Goal: Task Accomplishment & Management: Use online tool/utility

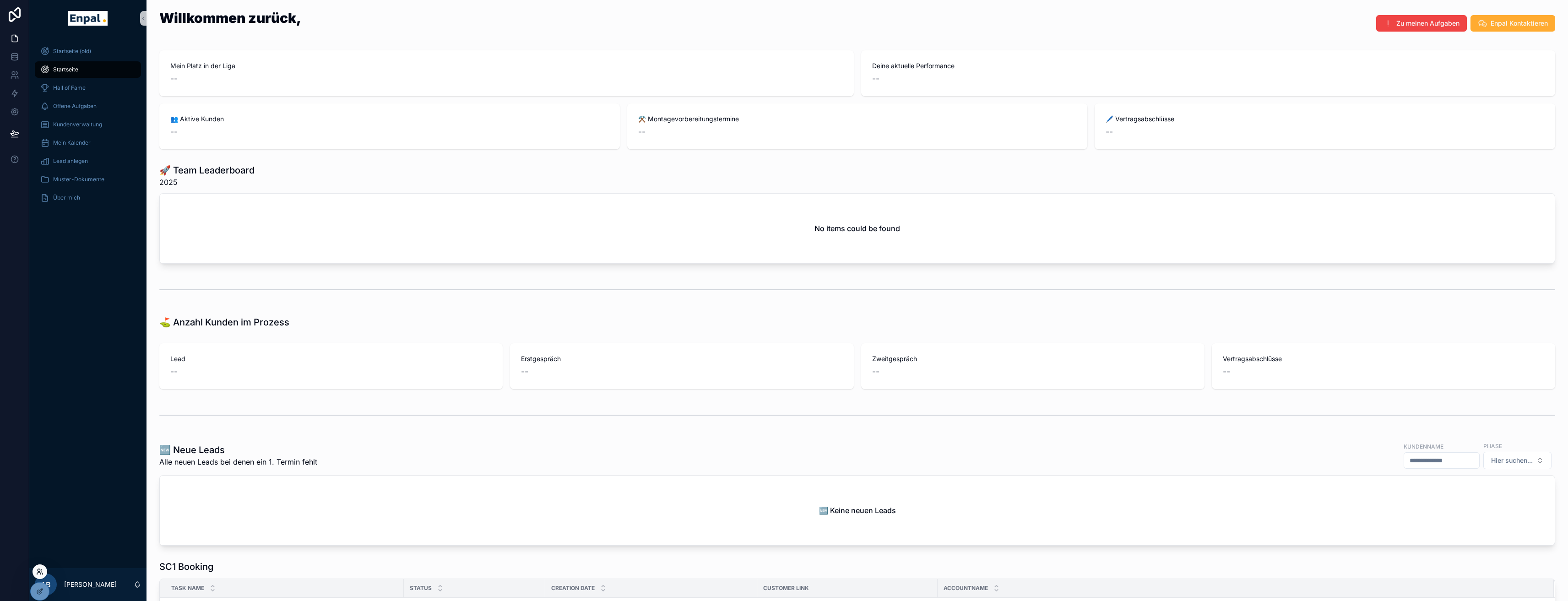
click at [36, 571] on icon at bounding box center [40, 572] width 8 height 8
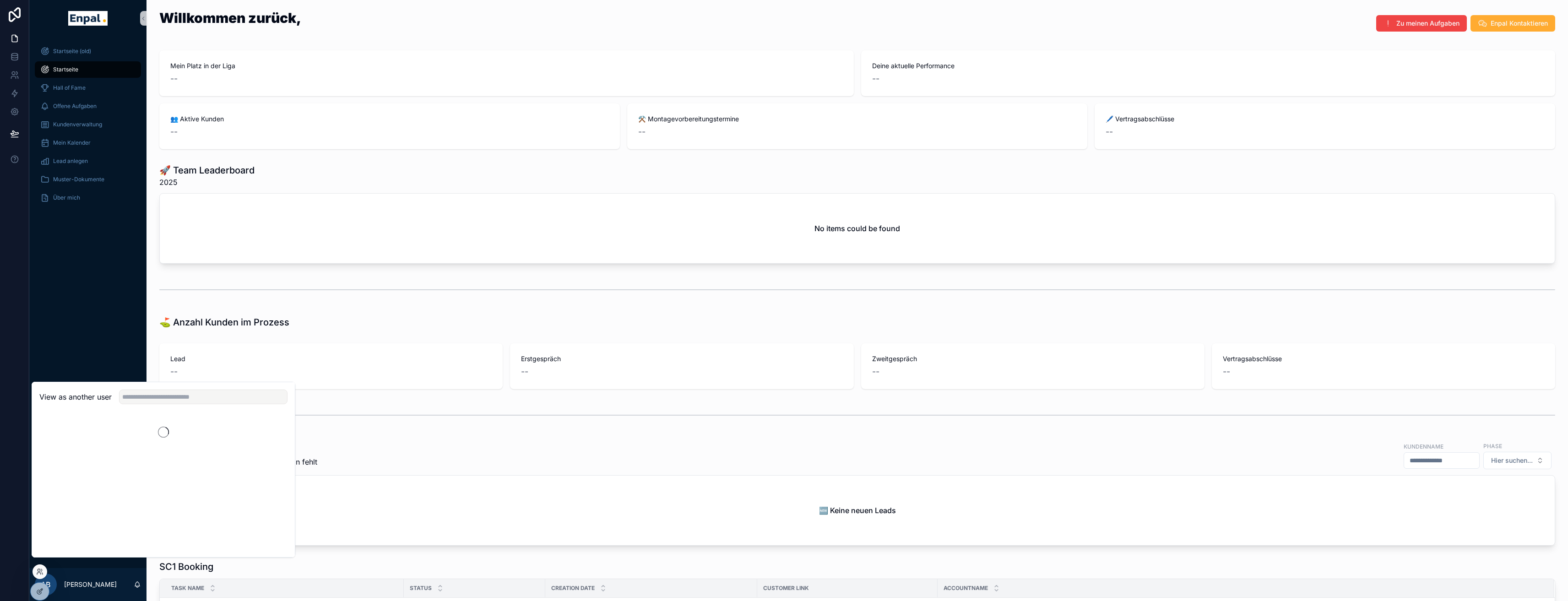
click at [148, 412] on div "View as another user" at bounding box center [164, 397] width 263 height 30
click at [148, 404] on input "text" at bounding box center [203, 397] width 169 height 15
type input "****"
click at [274, 437] on button "Select" at bounding box center [276, 430] width 24 height 13
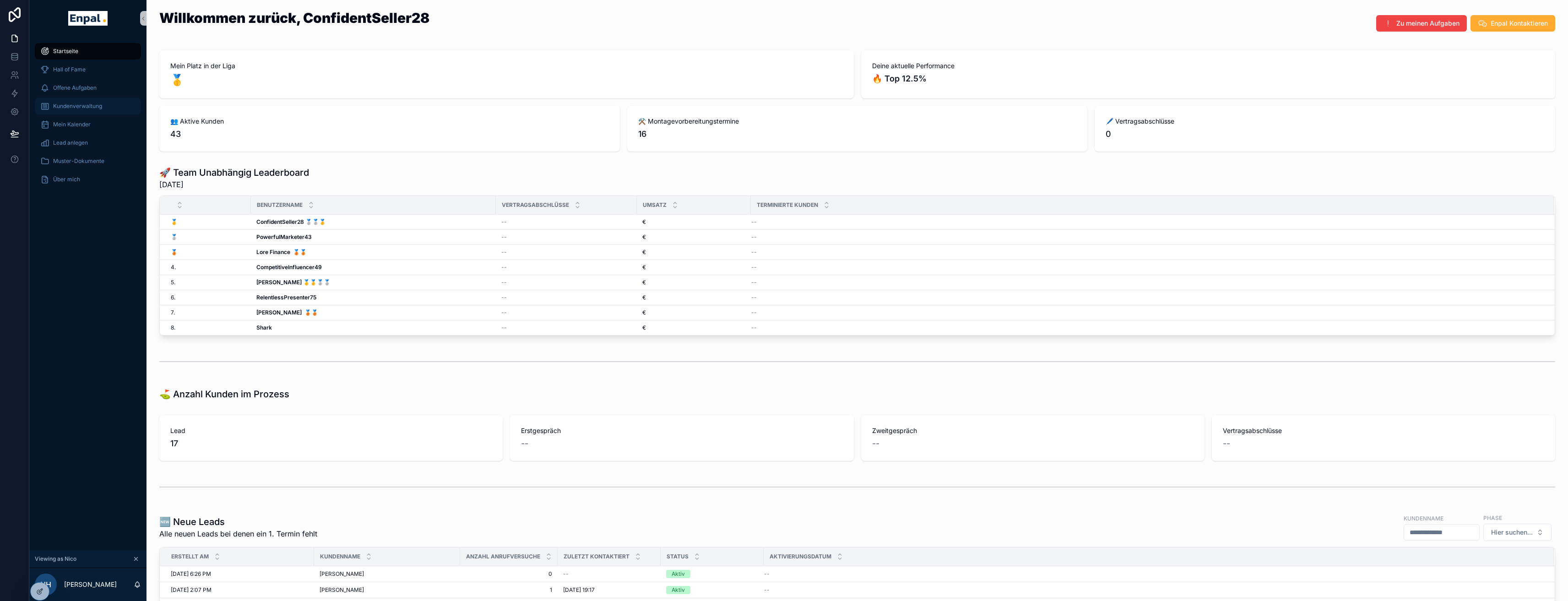
click at [78, 110] on span "Kundenverwaltung" at bounding box center [77, 107] width 49 height 8
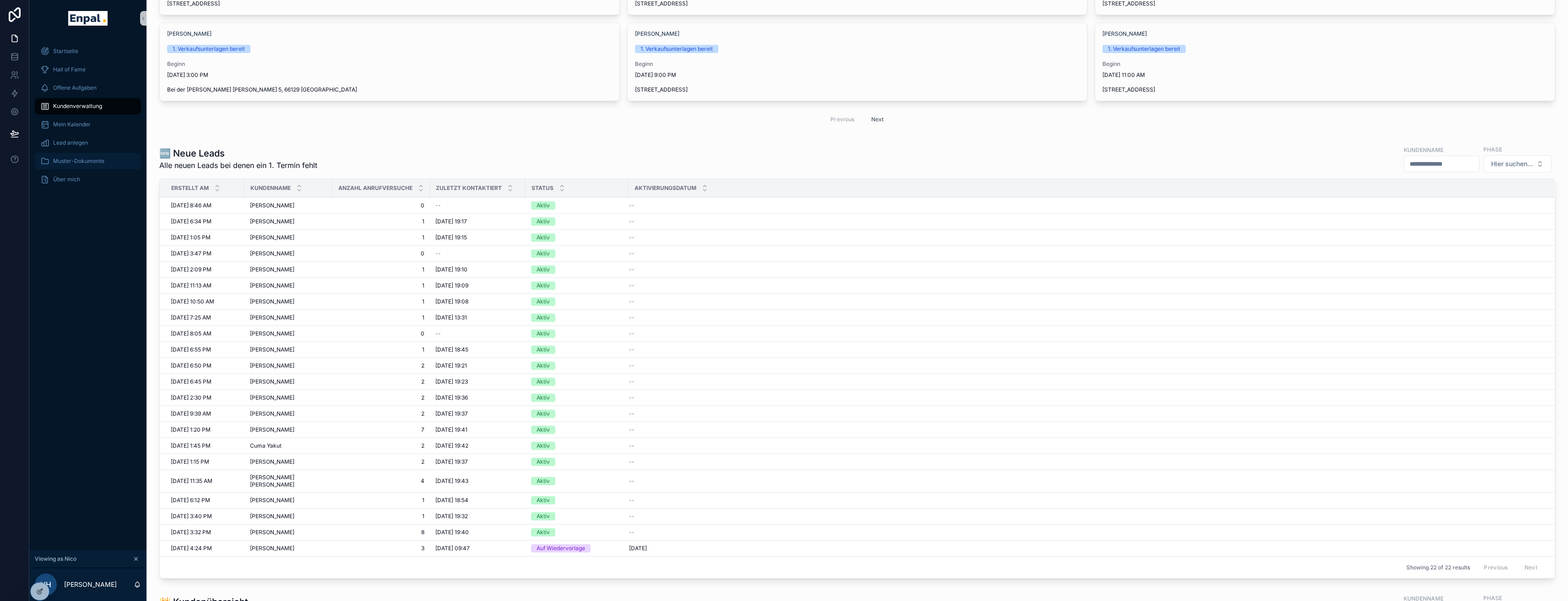
scroll to position [152, 0]
